Goal: Contribute content: Add original content to the website for others to see

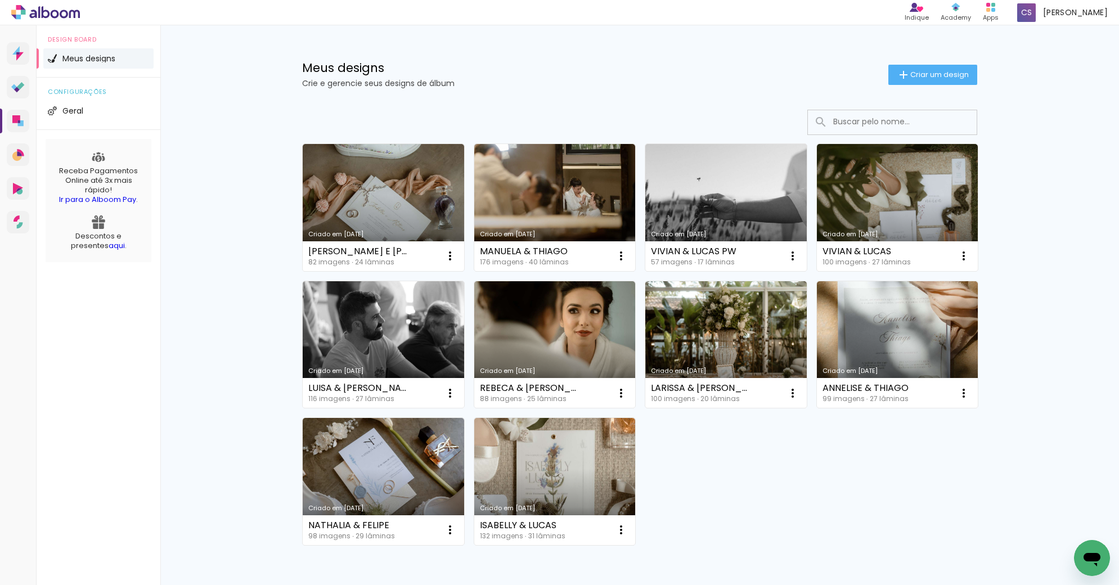
click at [526, 321] on link "Criado em [DATE]" at bounding box center [554, 344] width 161 height 127
click at [411, 325] on link "Criado em [DATE]" at bounding box center [383, 344] width 161 height 127
click at [894, 206] on link "Criado em [DATE]" at bounding box center [897, 207] width 161 height 127
drag, startPoint x: 732, startPoint y: 212, endPoint x: 433, endPoint y: 81, distance: 326.7
click at [732, 212] on link "Criado em [DATE]" at bounding box center [725, 207] width 161 height 127
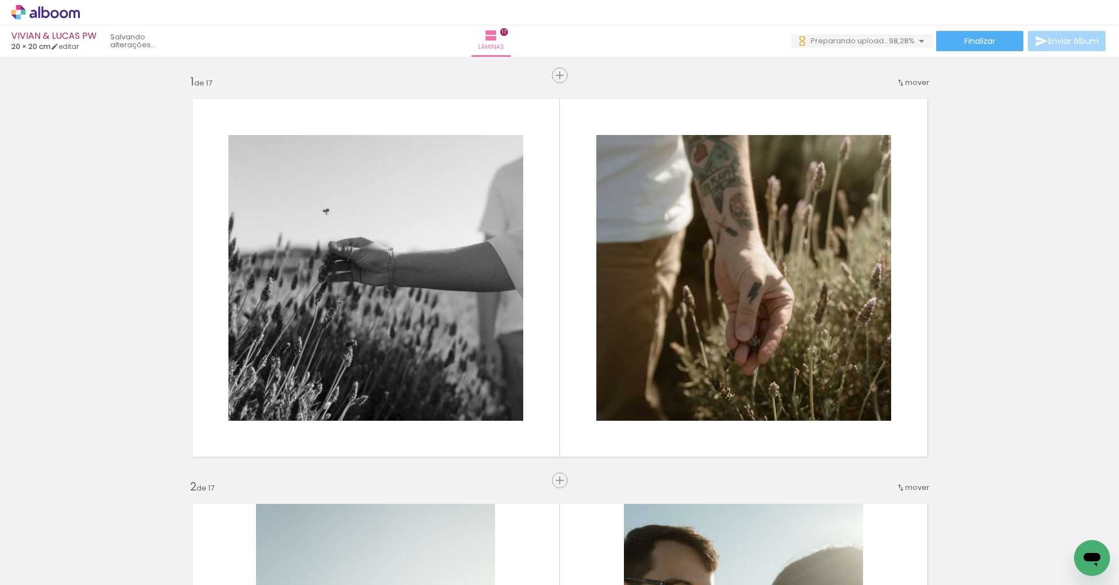
scroll to position [0, 2631]
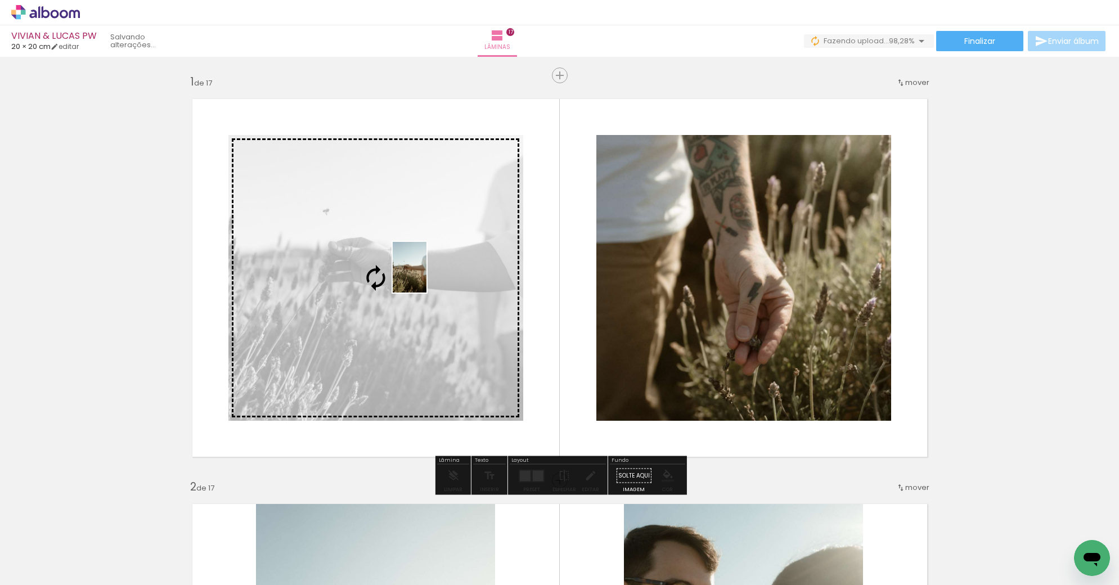
drag, startPoint x: 1072, startPoint y: 533, endPoint x: 426, endPoint y: 276, distance: 694.5
click at [426, 276] on quentale-workspace at bounding box center [559, 292] width 1119 height 585
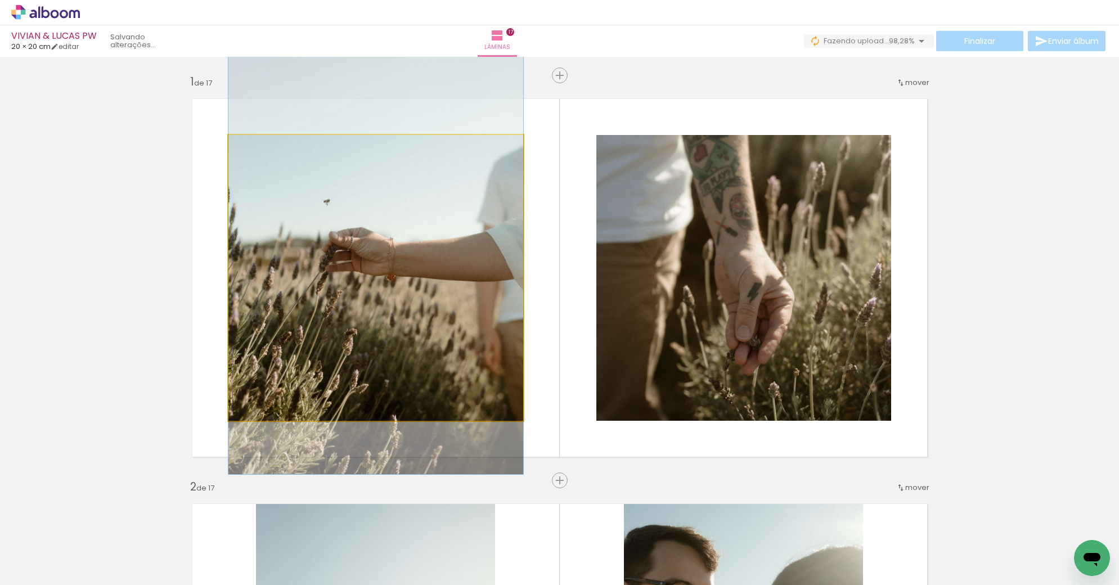
drag, startPoint x: 446, startPoint y: 320, endPoint x: 289, endPoint y: 289, distance: 160.6
click at [444, 296] on div at bounding box center [375, 253] width 295 height 442
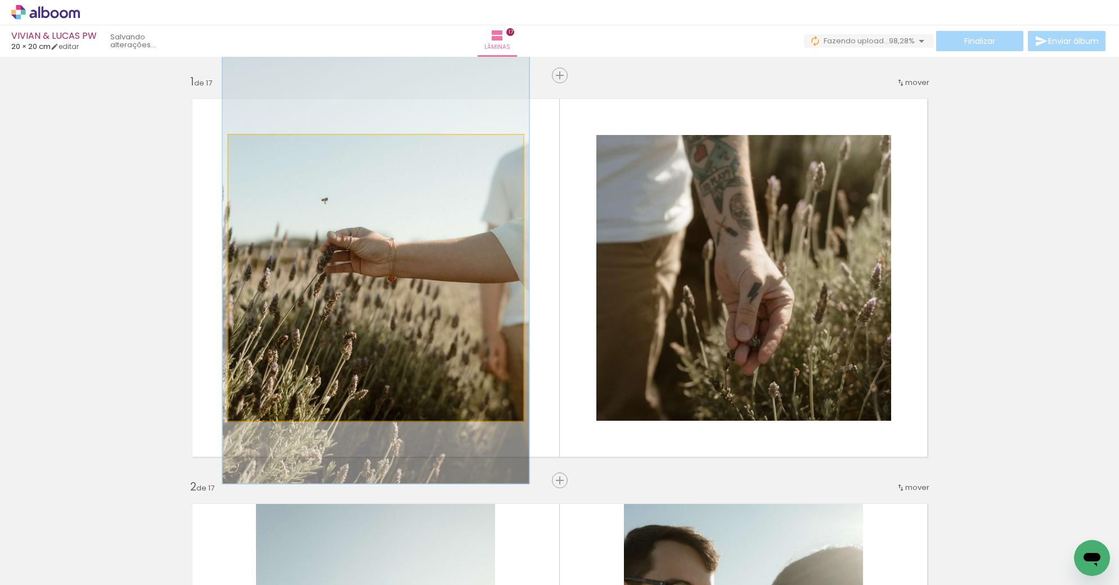
type paper-slider "104"
click at [255, 149] on div at bounding box center [256, 147] width 10 height 10
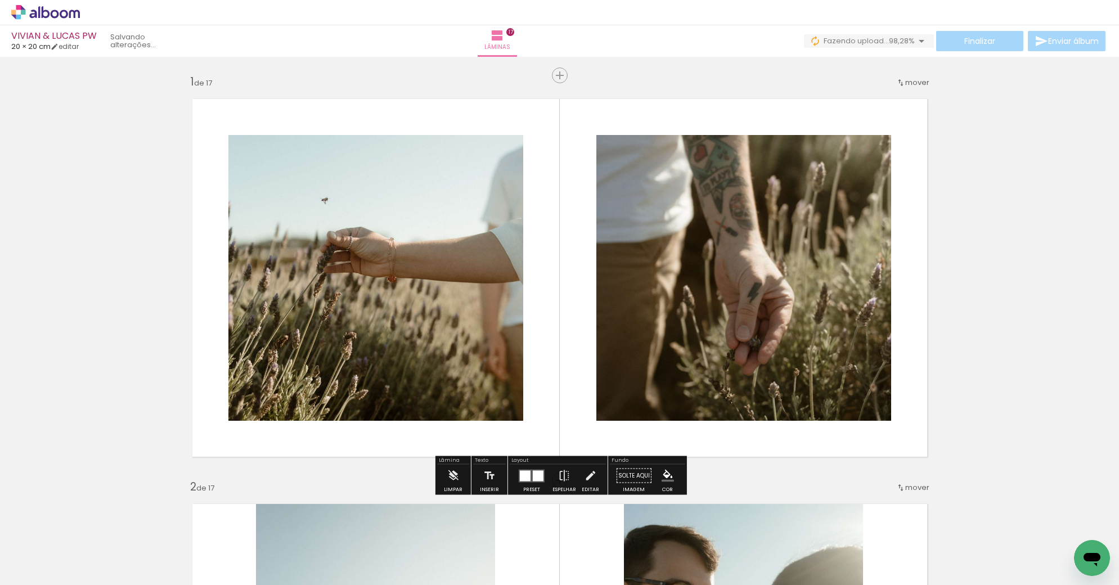
click at [972, 38] on span "Finalizar" at bounding box center [979, 41] width 31 height 8
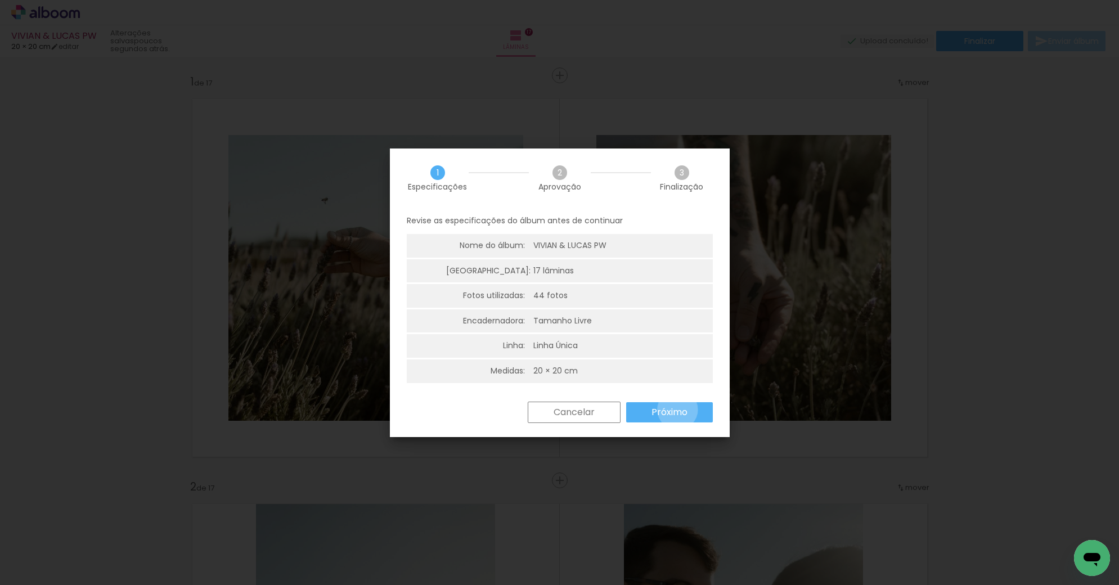
click at [0, 0] on slot "Próximo" at bounding box center [0, 0] width 0 height 0
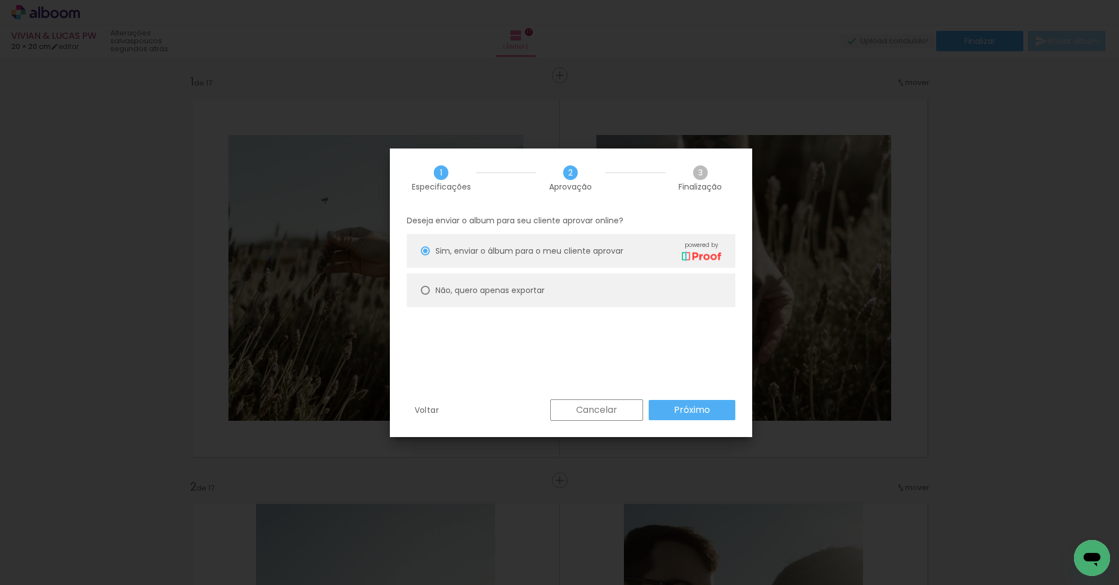
click at [0, 0] on slot "Próximo" at bounding box center [0, 0] width 0 height 0
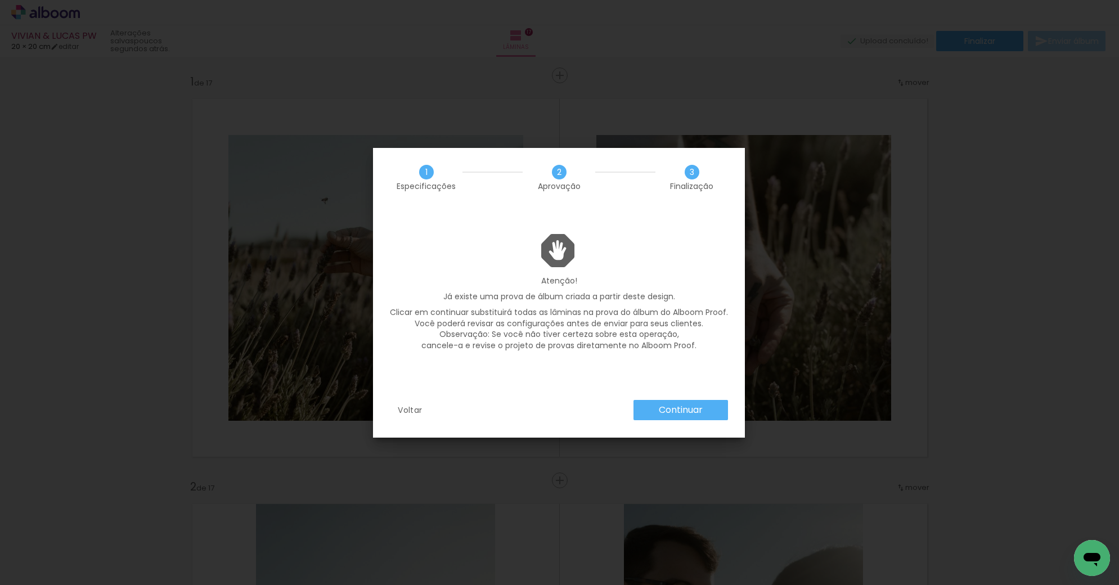
click at [0, 0] on slot "Continuar" at bounding box center [0, 0] width 0 height 0
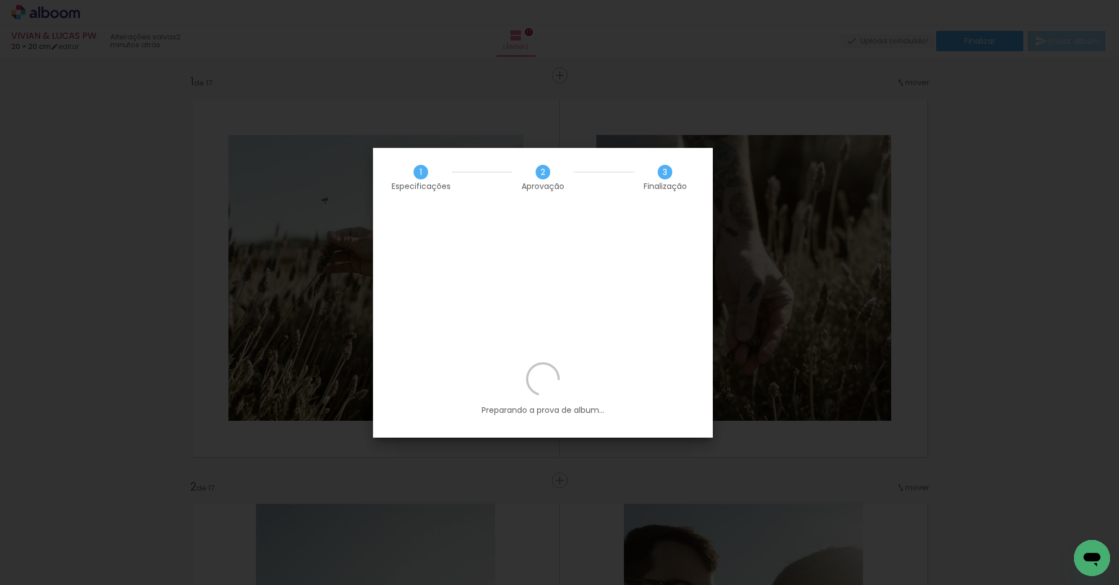
scroll to position [0, 2631]
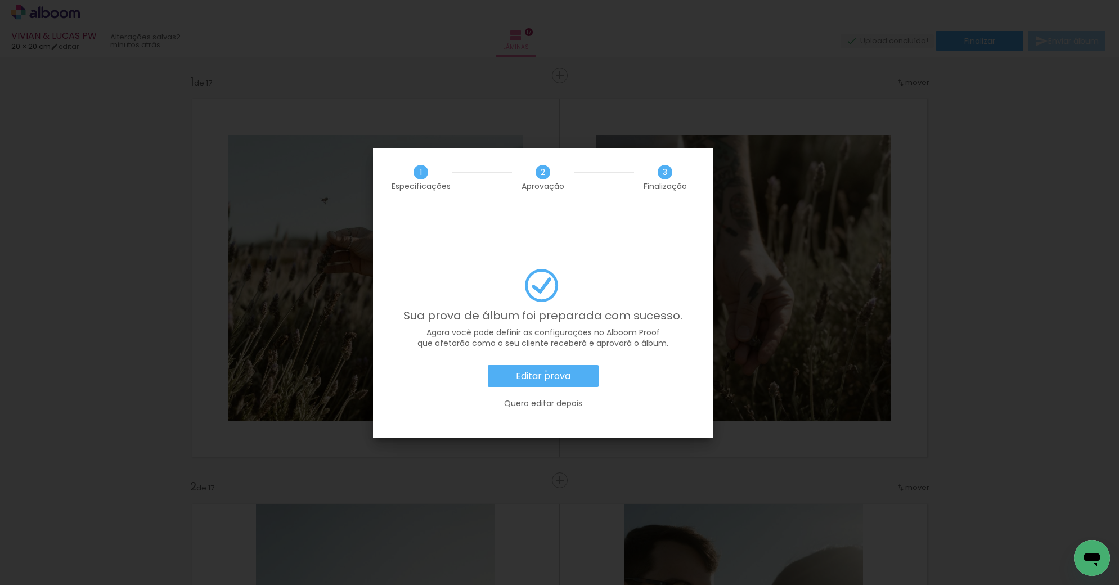
click at [0, 0] on slot "Editar prova" at bounding box center [0, 0] width 0 height 0
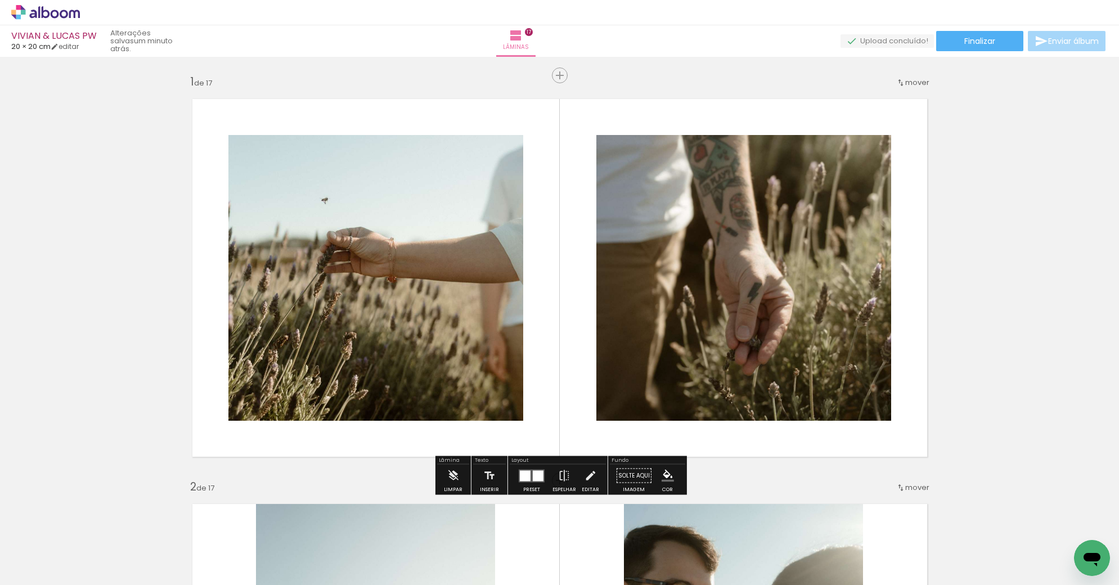
click at [55, 9] on icon at bounding box center [45, 12] width 69 height 15
